Goal: Task Accomplishment & Management: Use online tool/utility

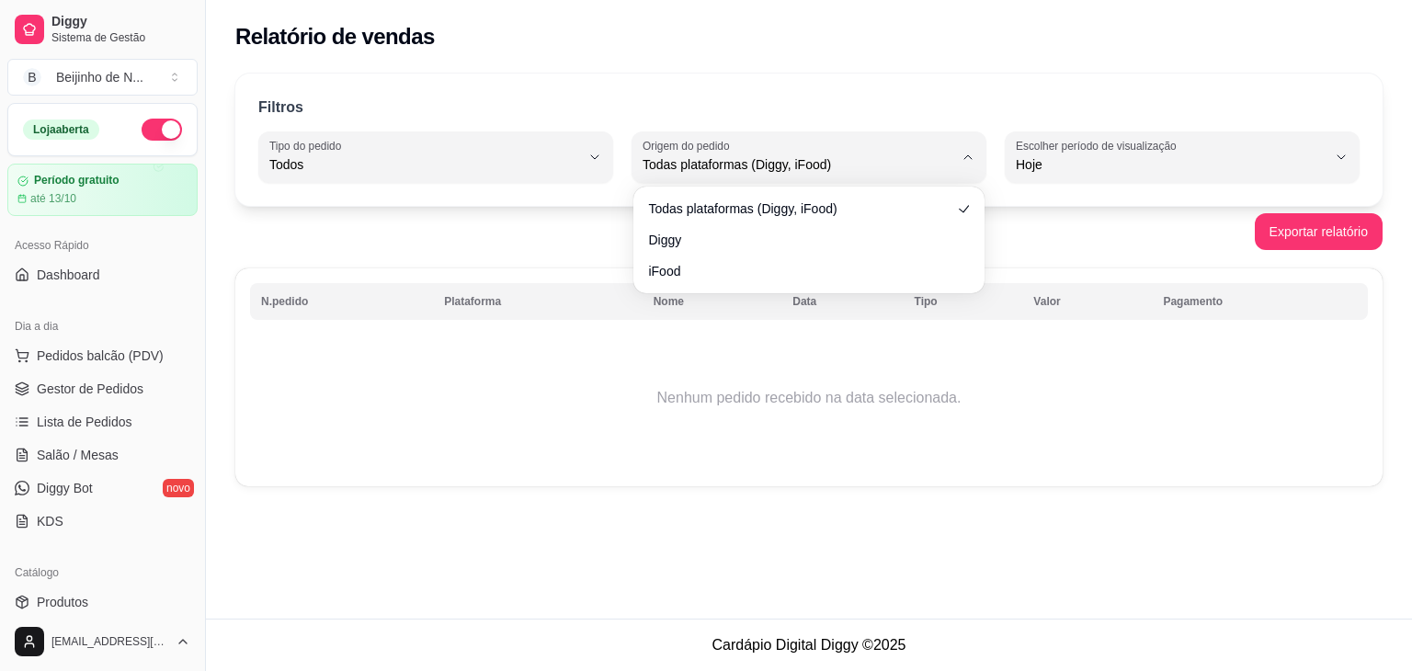
select select "ALL"
select select "0"
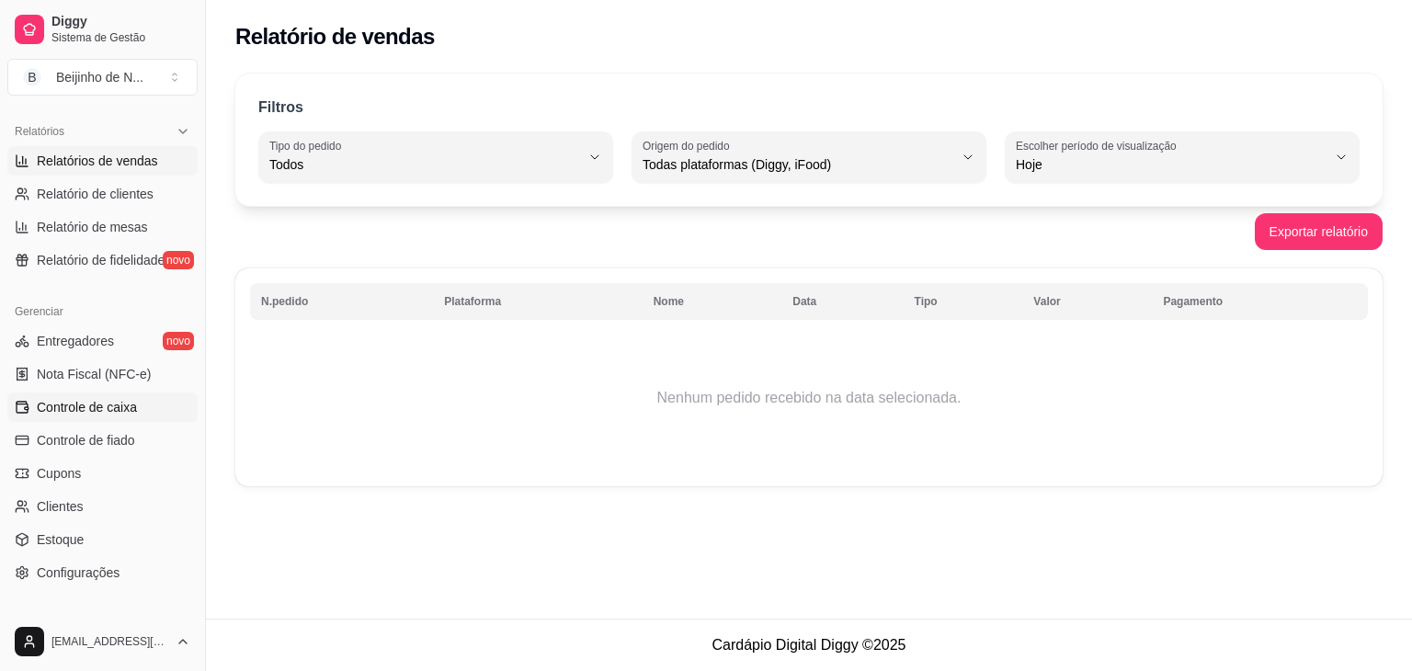
click at [108, 402] on span "Controle de caixa" at bounding box center [87, 407] width 100 height 18
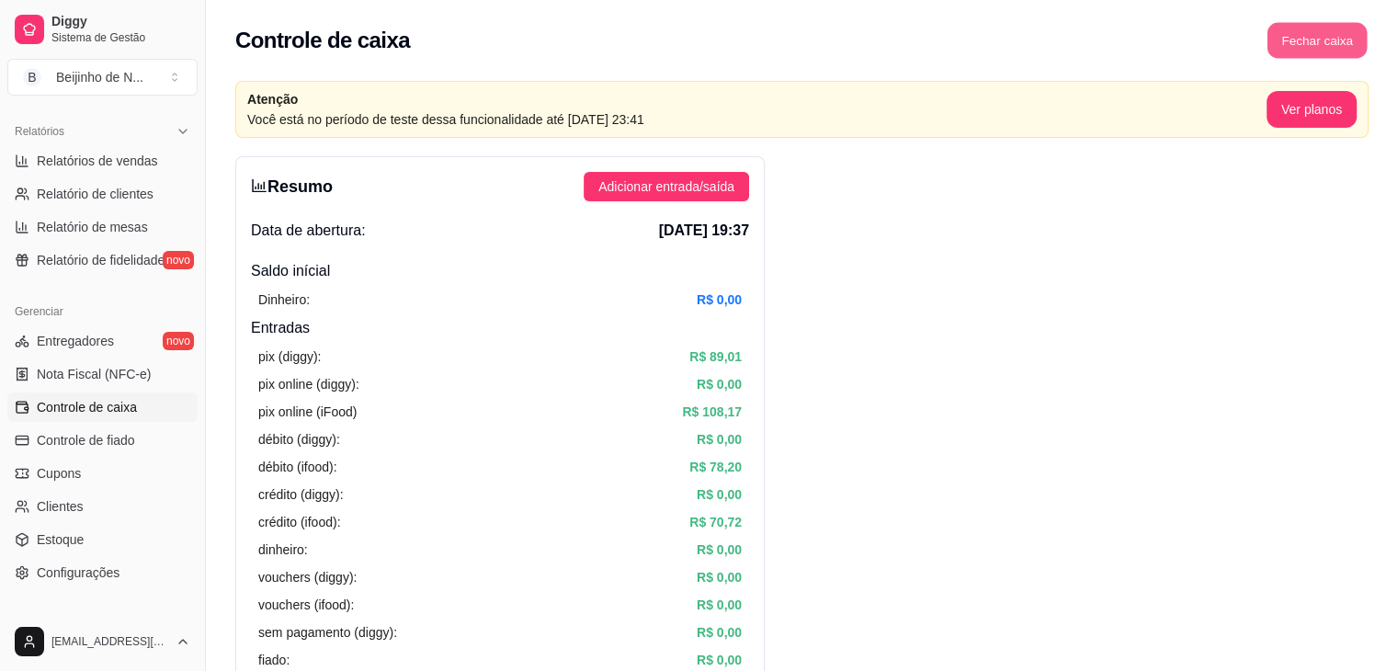
click at [1334, 49] on button "Fechar caixa" at bounding box center [1318, 41] width 100 height 36
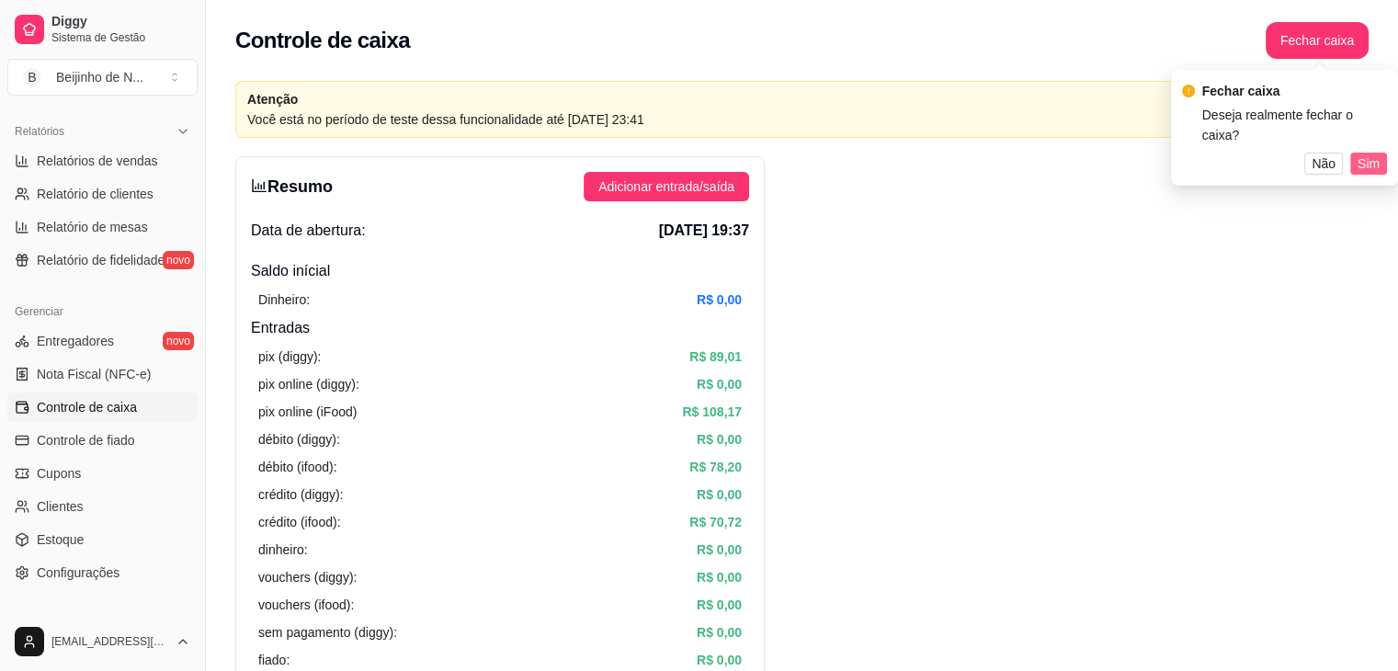
click at [1375, 159] on span "Sim" at bounding box center [1369, 164] width 22 height 20
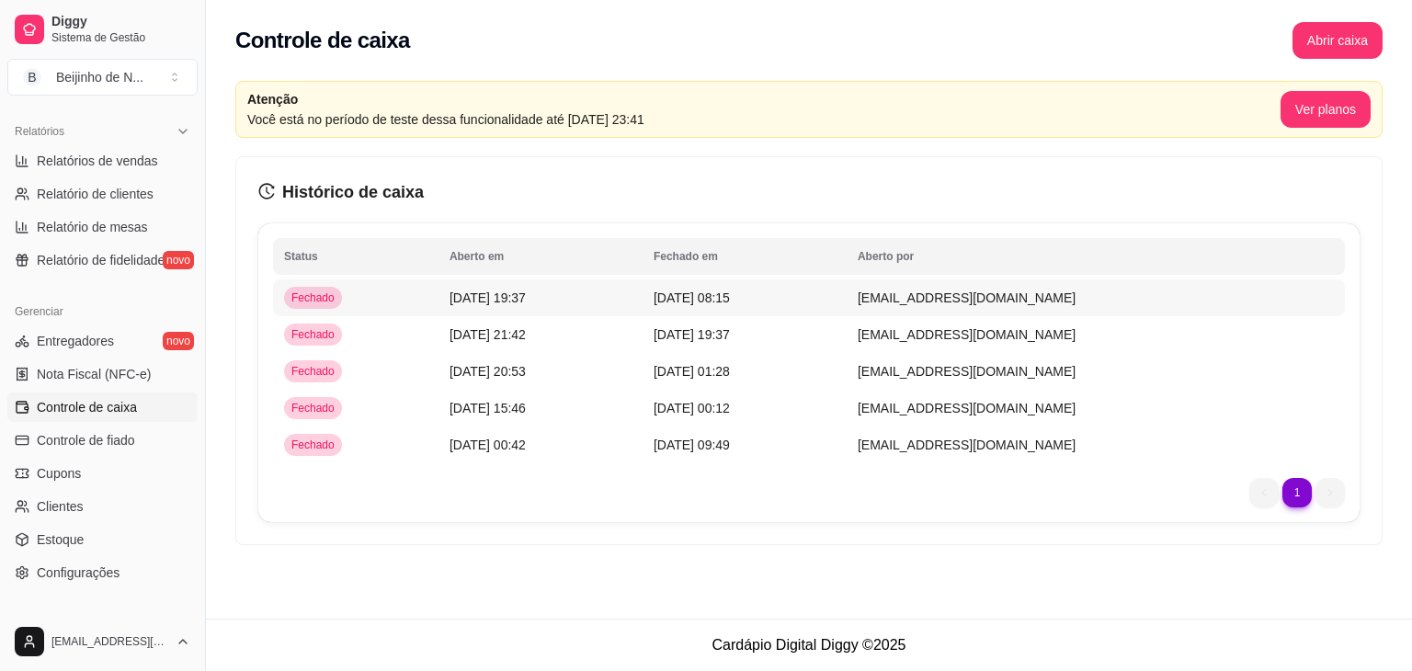
click at [709, 291] on span "[DATE] 08:15" at bounding box center [692, 298] width 76 height 15
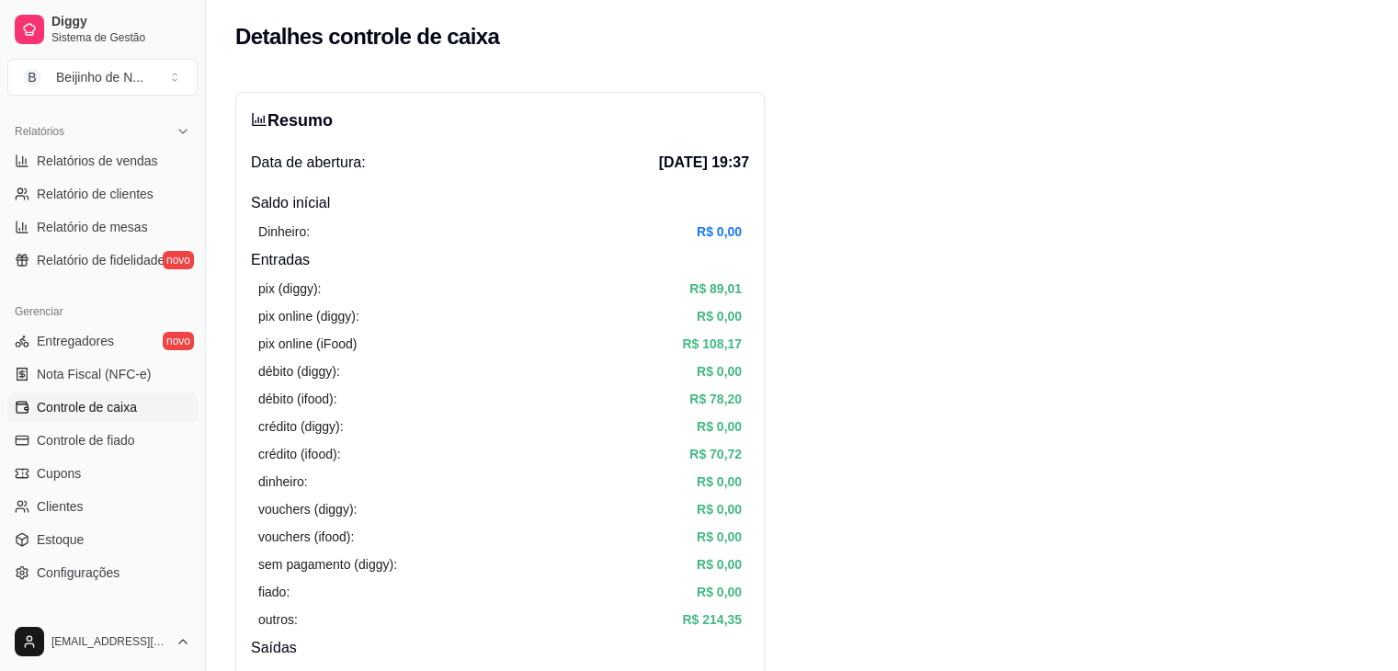
click at [102, 405] on span "Controle de caixa" at bounding box center [87, 407] width 100 height 18
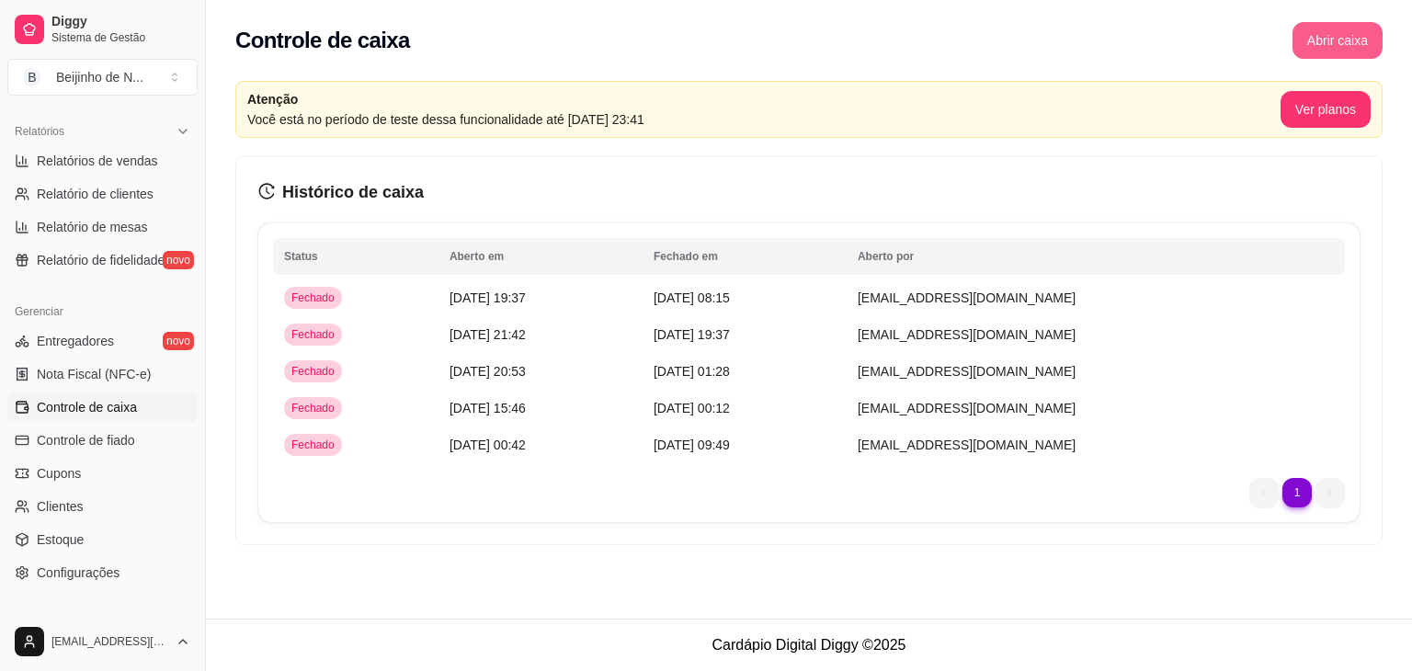
click at [1298, 37] on button "Abrir caixa" at bounding box center [1338, 40] width 90 height 37
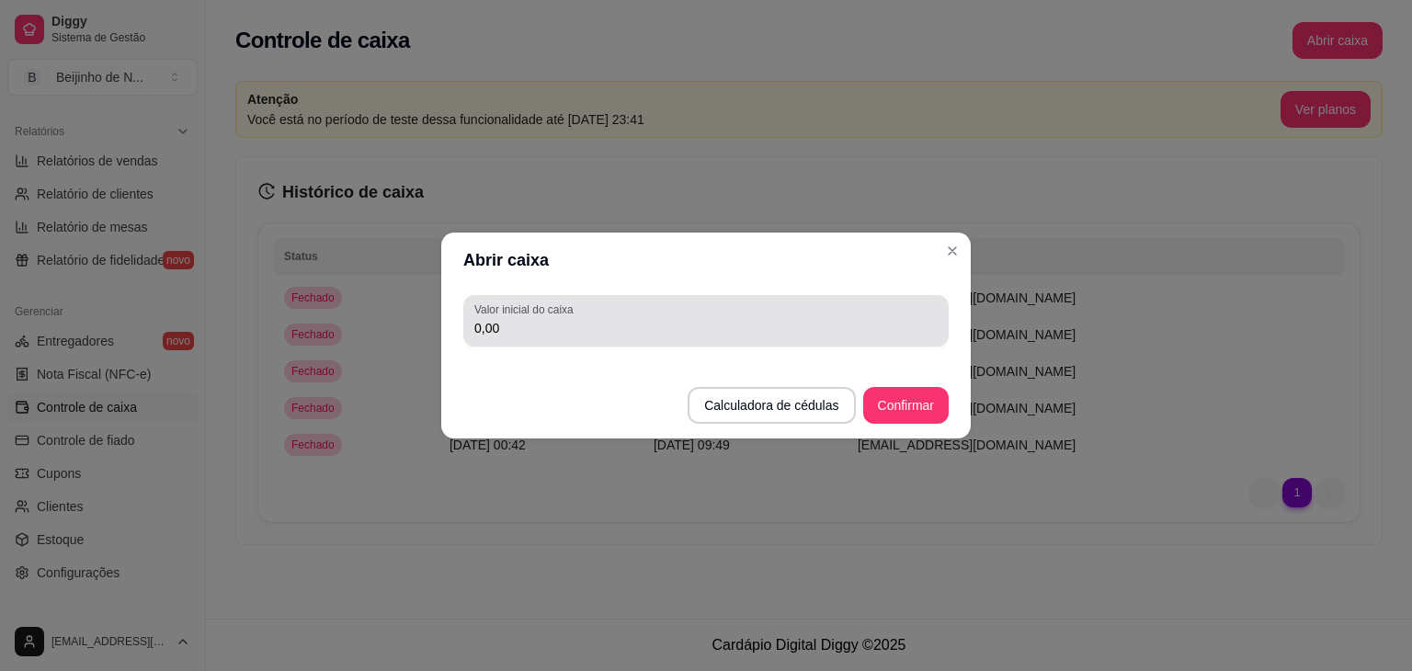
click at [905, 339] on div "Valor inicial do caixa 0,00" at bounding box center [705, 320] width 485 height 51
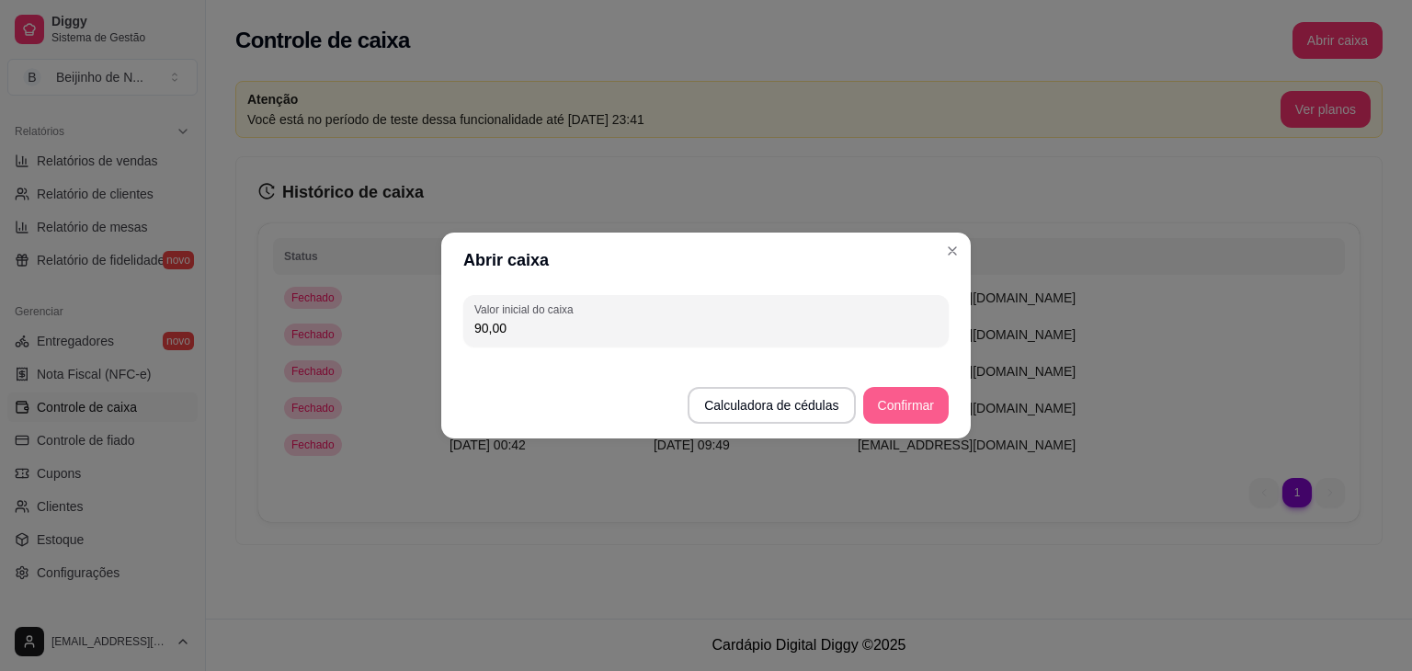
type input "90,00"
click at [919, 397] on button "Confirmar" at bounding box center [906, 406] width 84 height 36
